Goal: Find specific page/section: Find specific page/section

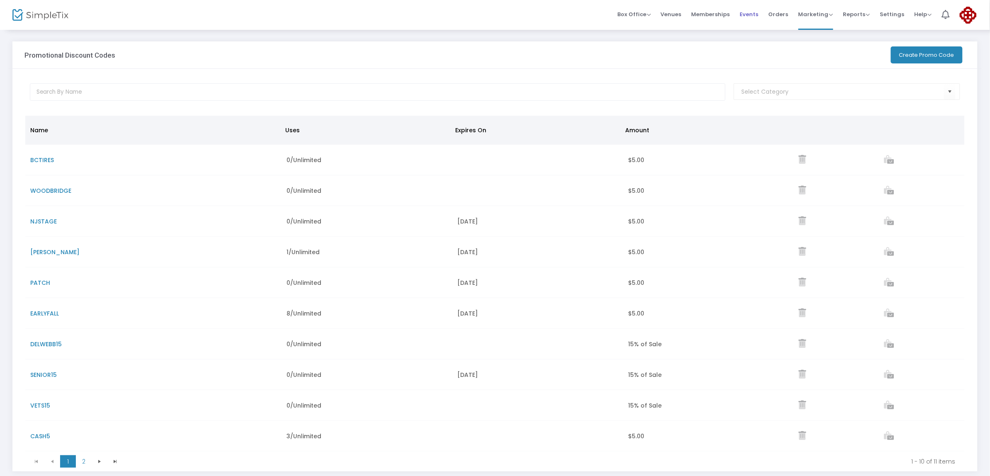
click at [750, 14] on span "Events" at bounding box center [749, 14] width 19 height 21
